Goal: Task Accomplishment & Management: Manage account settings

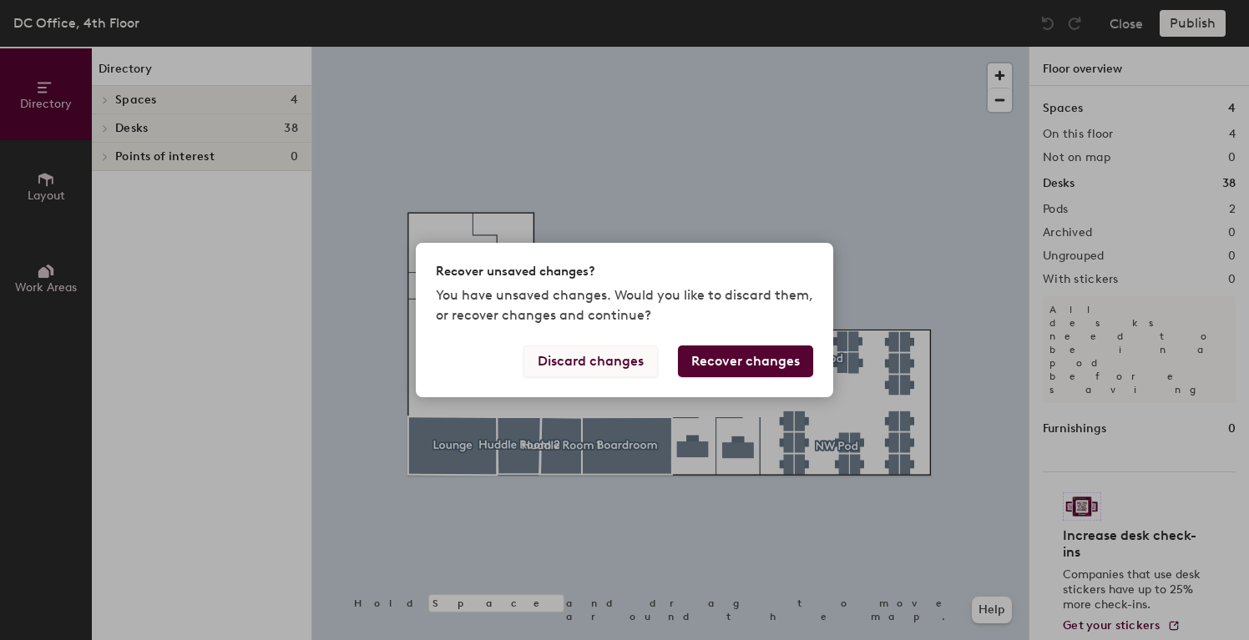
click at [615, 362] on button "Discard changes" at bounding box center [590, 362] width 134 height 32
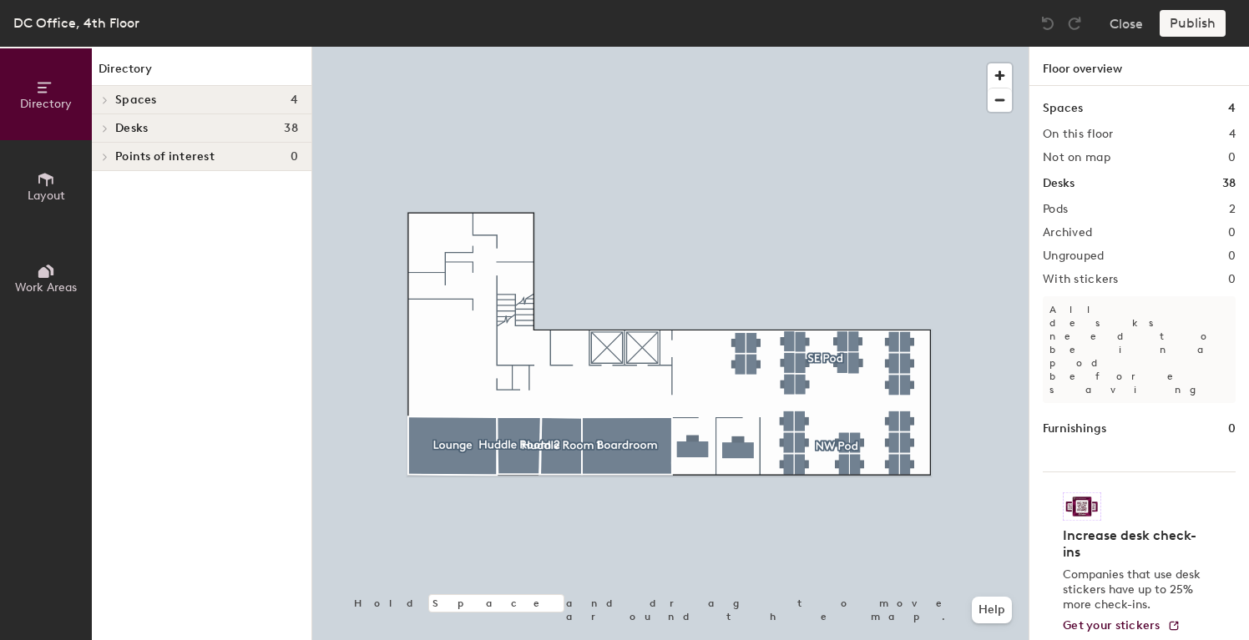
click at [38, 18] on div "DC Office, 4th Floor" at bounding box center [76, 23] width 126 height 21
click at [1133, 26] on button "Close" at bounding box center [1126, 23] width 33 height 27
